Goal: Task Accomplishment & Management: Use online tool/utility

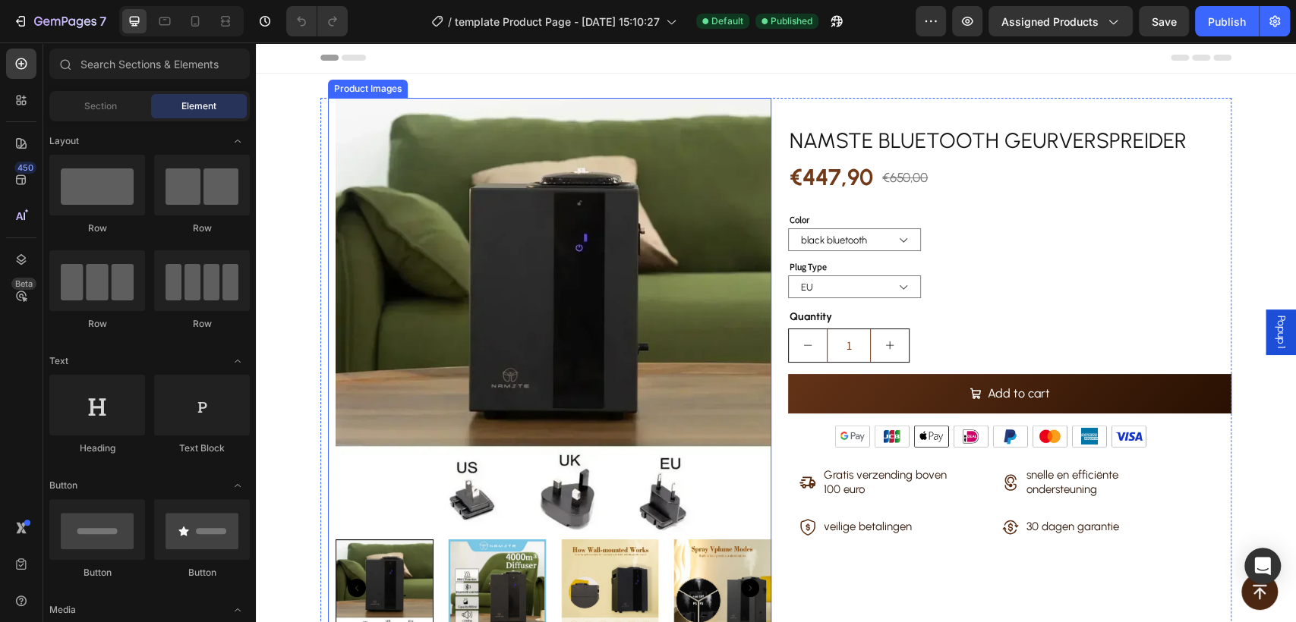
drag, startPoint x: 369, startPoint y: 203, endPoint x: 355, endPoint y: 192, distance: 17.8
click at [368, 203] on img at bounding box center [554, 316] width 436 height 436
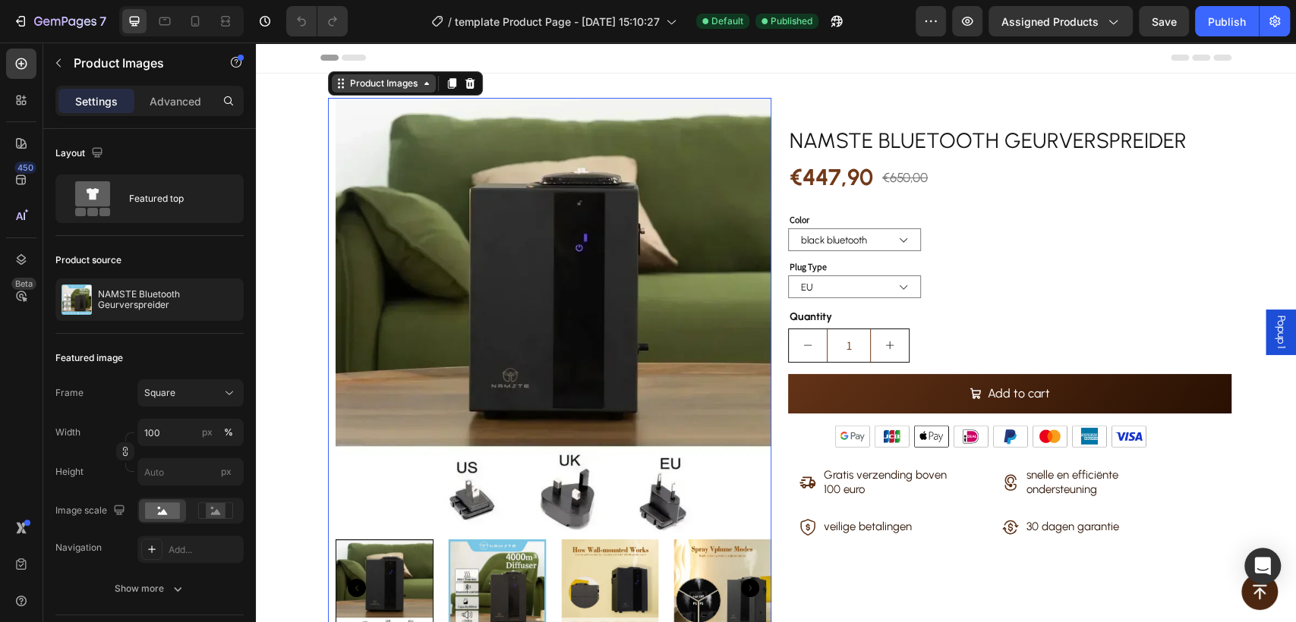
click at [351, 81] on div "Product Images" at bounding box center [384, 84] width 74 height 14
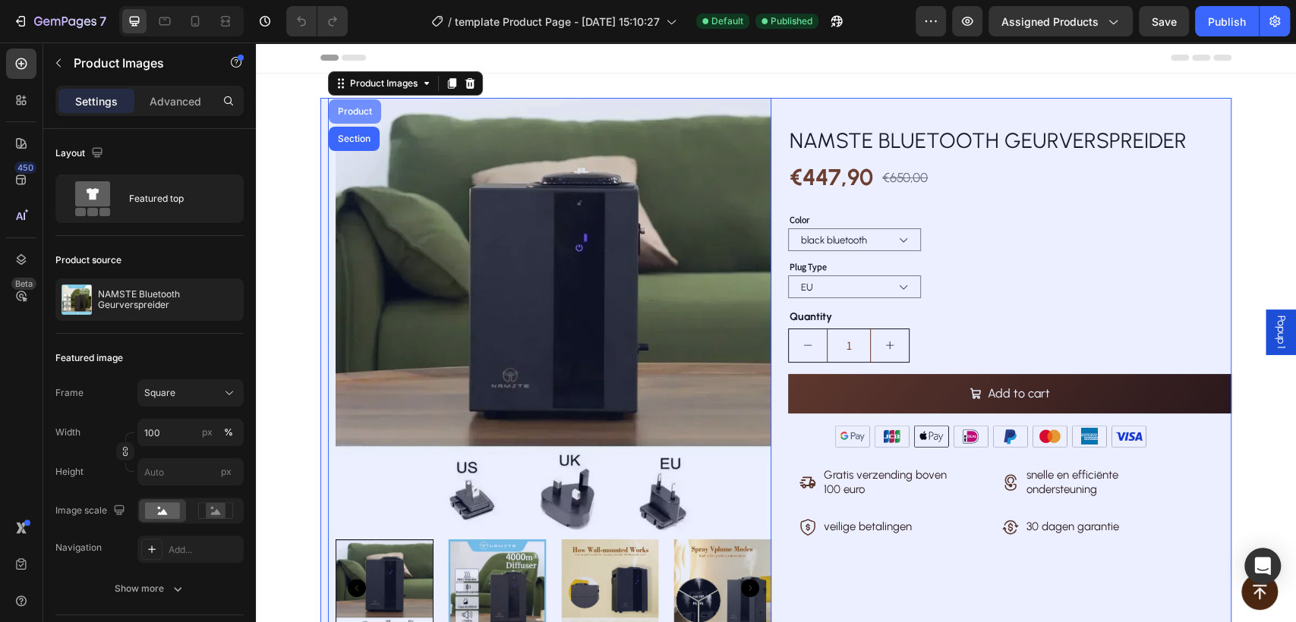
click at [353, 118] on div "Product" at bounding box center [355, 111] width 52 height 24
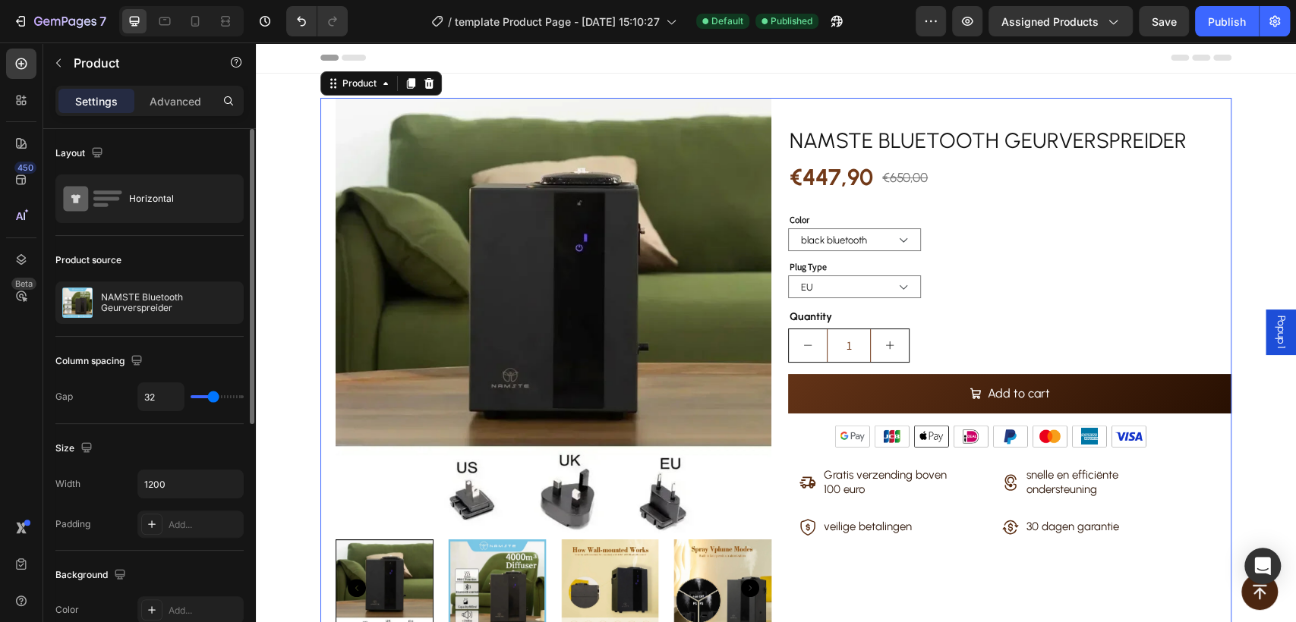
click at [137, 307] on p "NAMSTE Bluetooth Geurverspreider" at bounding box center [169, 302] width 136 height 21
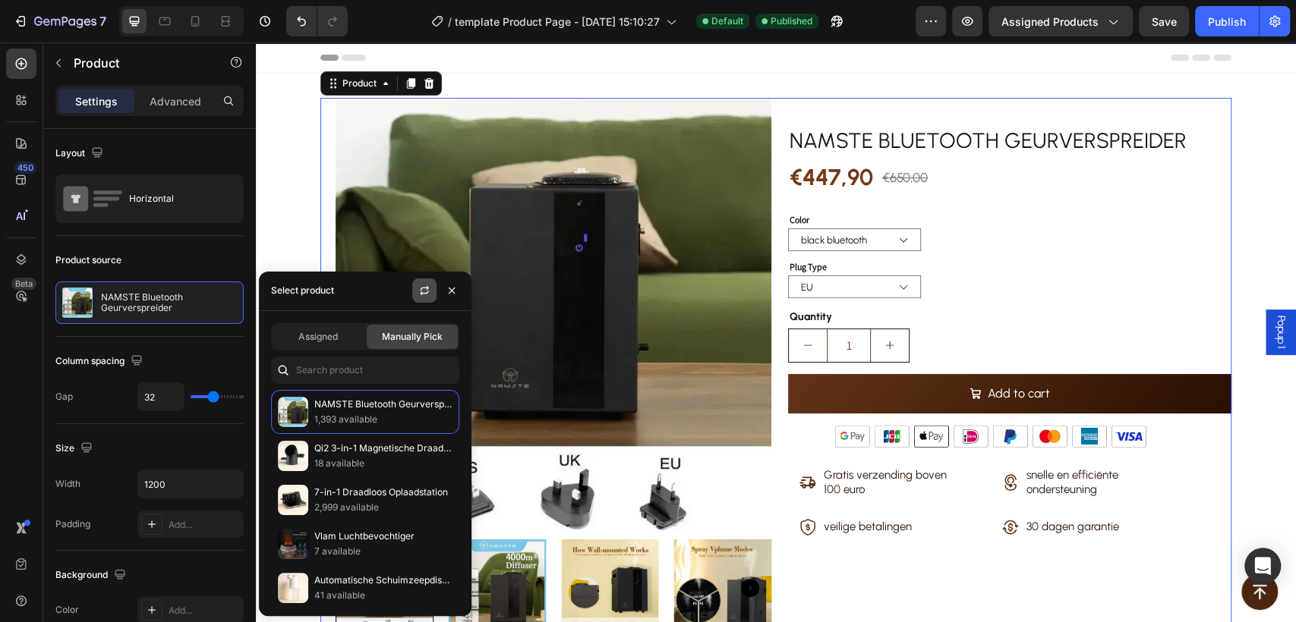
click at [420, 294] on icon "button" at bounding box center [424, 291] width 12 height 12
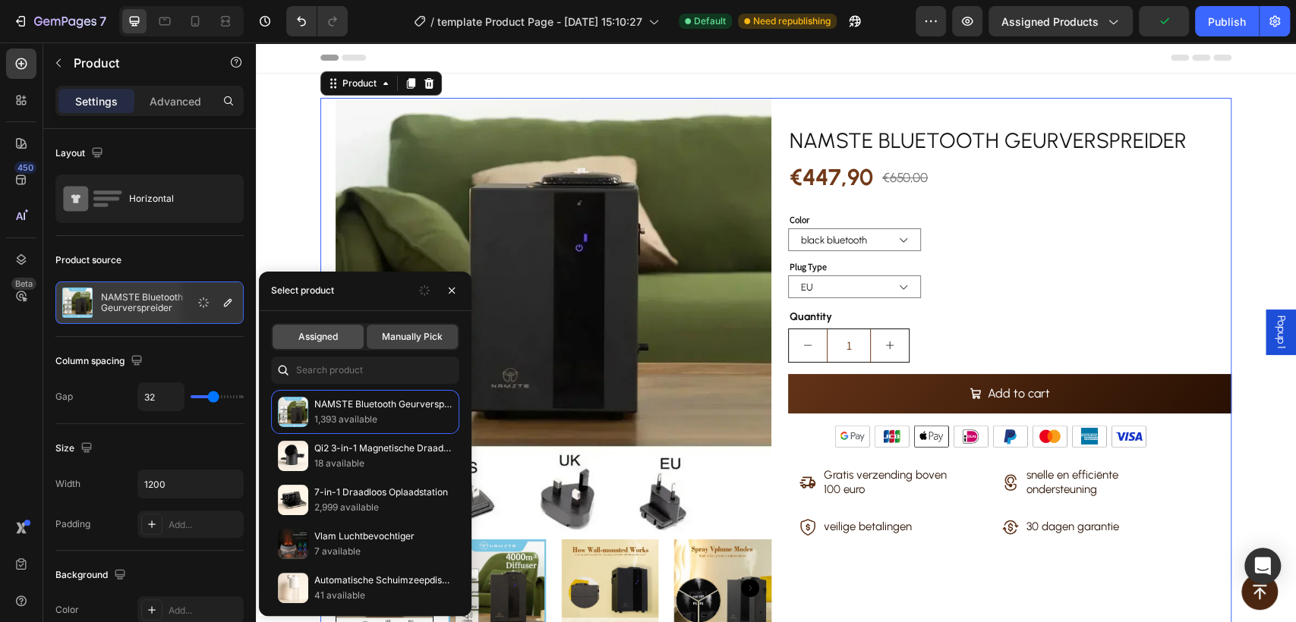
click at [317, 330] on span "Assigned" at bounding box center [317, 337] width 39 height 14
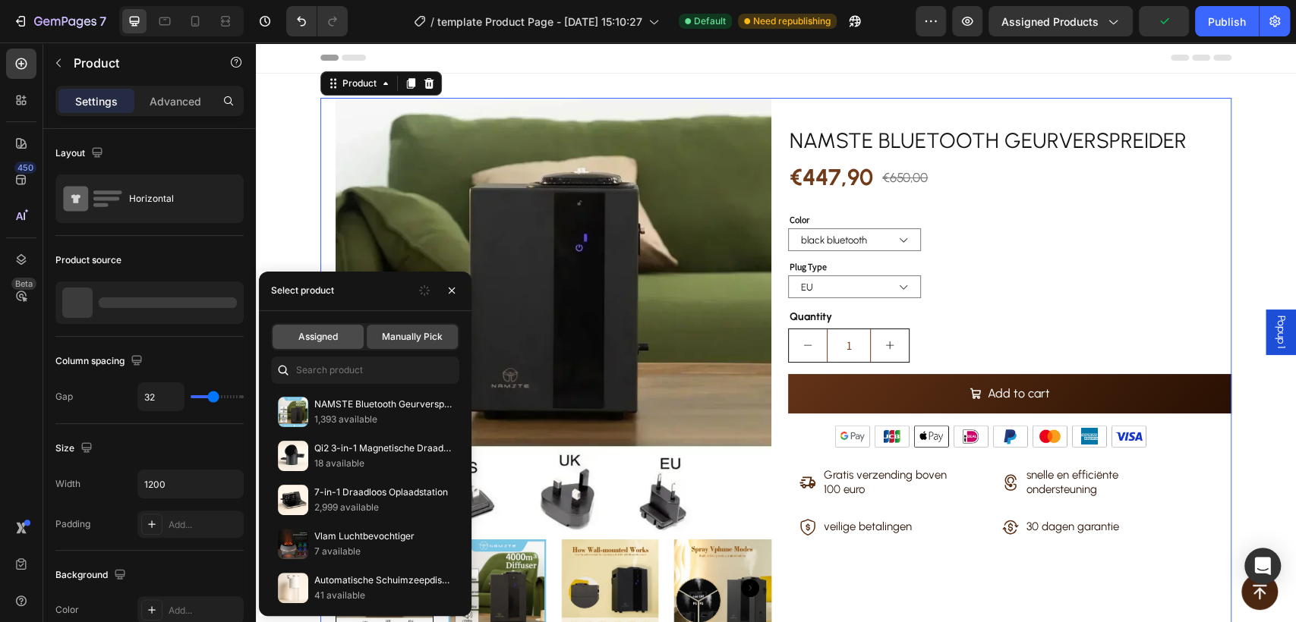
click at [309, 334] on span "Assigned" at bounding box center [317, 337] width 39 height 14
click at [422, 334] on span "Manually Pick" at bounding box center [412, 337] width 61 height 14
click at [298, 338] on span "Assigned" at bounding box center [317, 337] width 39 height 14
click at [312, 337] on span "Assigned" at bounding box center [317, 337] width 39 height 14
click at [345, 331] on div "Assigned" at bounding box center [318, 337] width 91 height 24
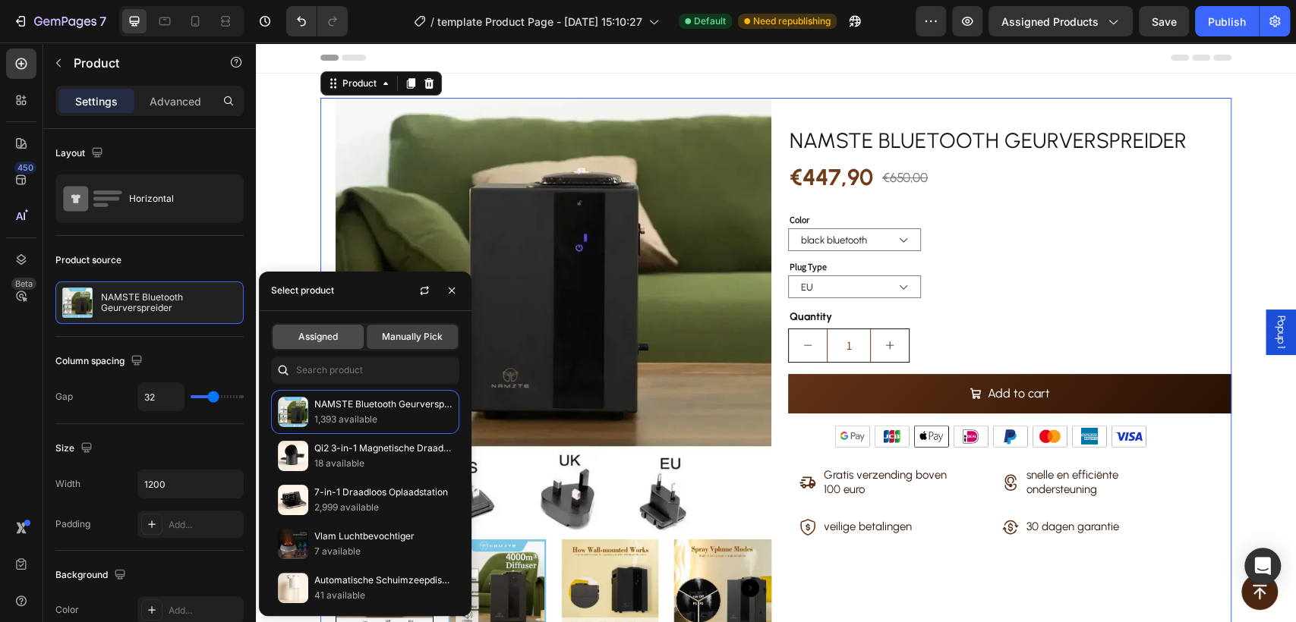
click at [337, 329] on div "Assigned" at bounding box center [318, 337] width 91 height 24
click at [848, 20] on button "button" at bounding box center [855, 21] width 30 height 30
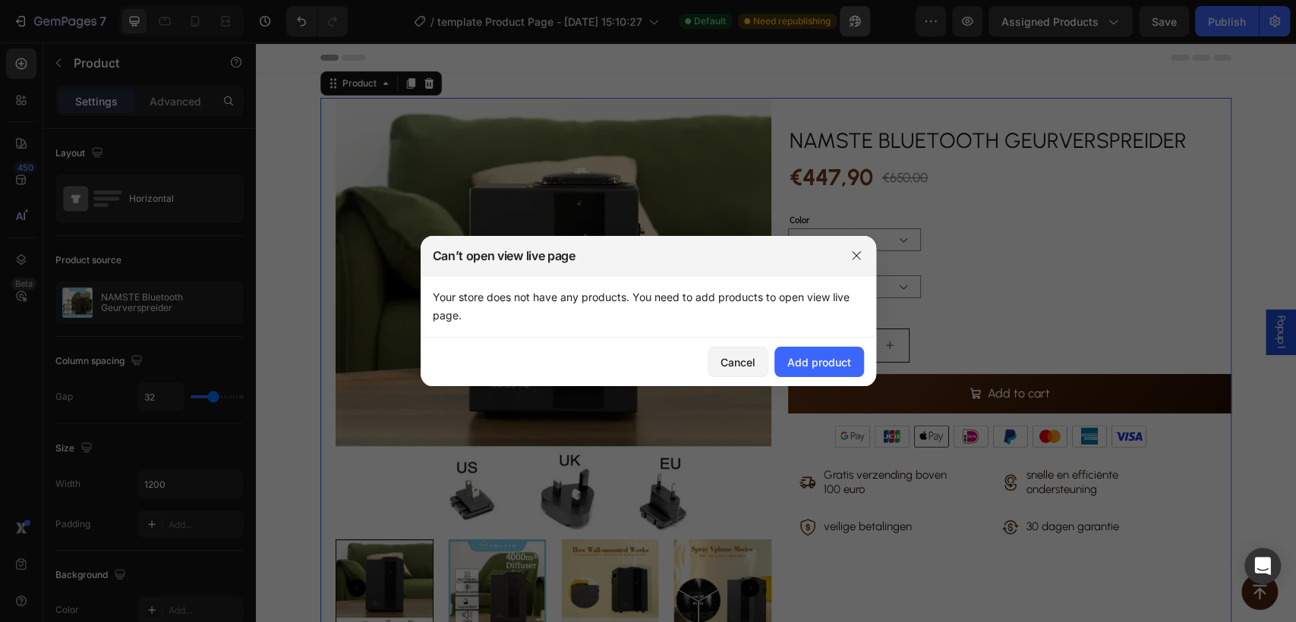
click at [856, 20] on div at bounding box center [648, 311] width 1296 height 622
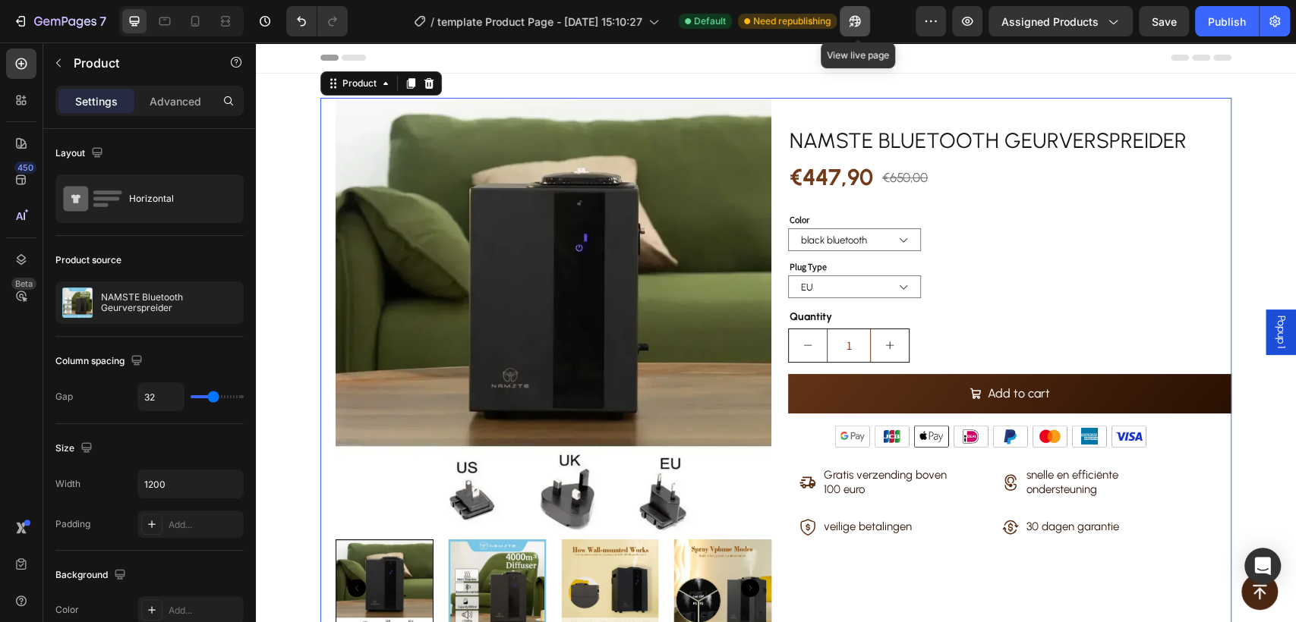
click at [856, 20] on icon "button" at bounding box center [854, 21] width 11 height 11
